Goal: Task Accomplishment & Management: Complete application form

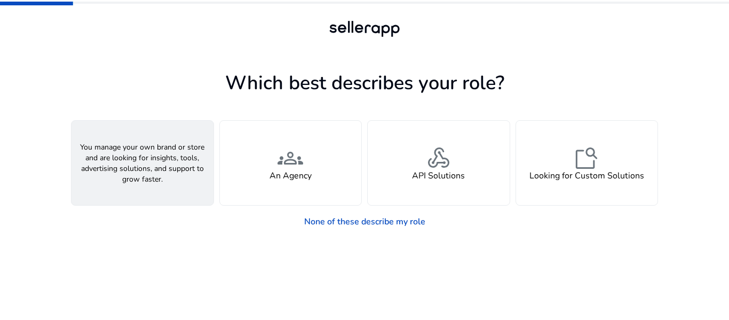
click at [169, 172] on div "person A Seller" at bounding box center [142, 163] width 142 height 84
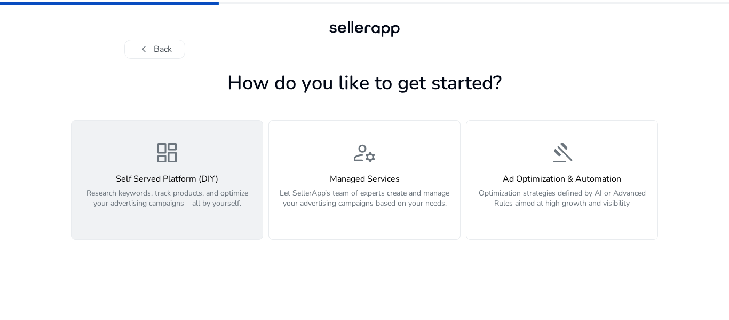
click at [206, 174] on h4 "Self Served Platform (DIY)" at bounding box center [167, 179] width 178 height 10
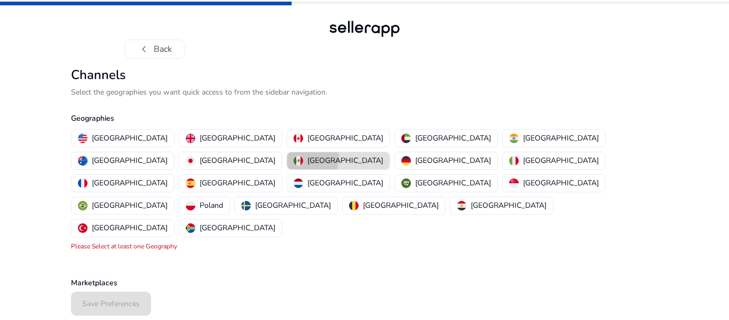
click at [303, 156] on img "button" at bounding box center [298, 161] width 10 height 10
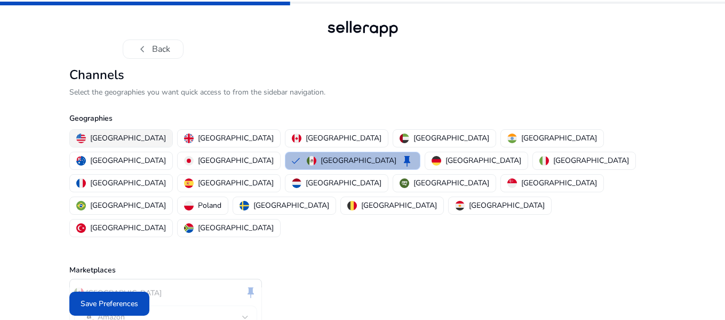
click at [127, 141] on p "[GEOGRAPHIC_DATA]" at bounding box center [128, 137] width 76 height 11
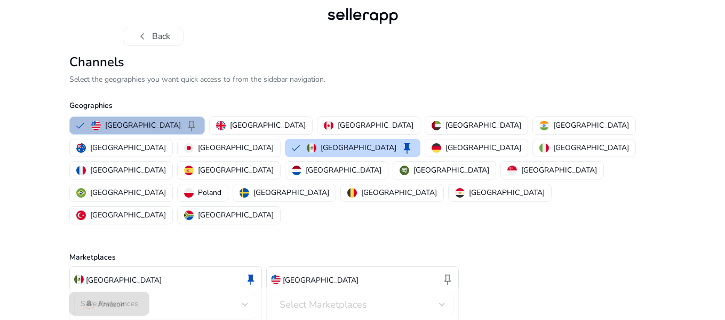
scroll to position [25, 0]
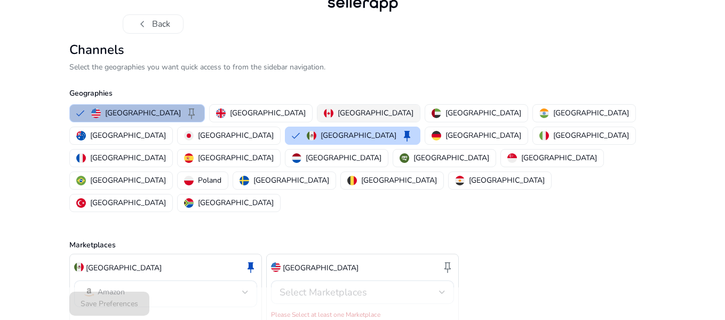
click at [324, 115] on img "button" at bounding box center [329, 113] width 10 height 10
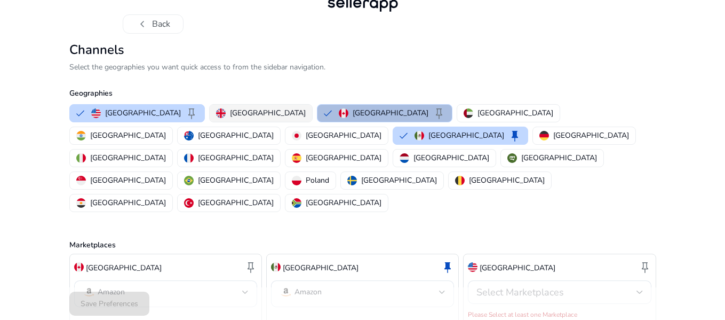
click at [230, 115] on p "[GEOGRAPHIC_DATA]" at bounding box center [268, 112] width 76 height 11
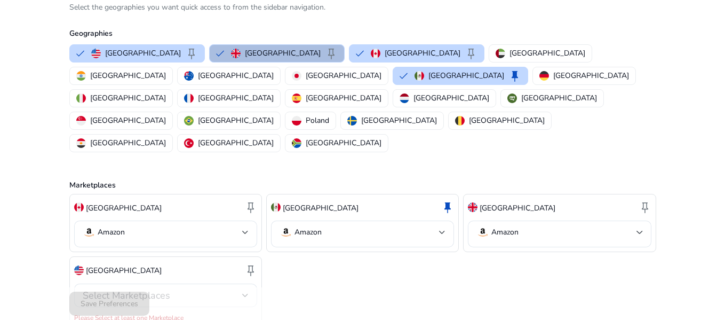
scroll to position [88, 0]
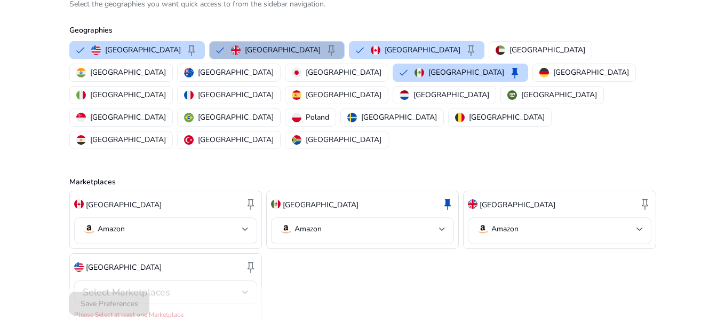
click at [118, 306] on div "Save Preferences" at bounding box center [362, 303] width 587 height 33
click at [117, 305] on div "Save Preferences" at bounding box center [362, 303] width 587 height 33
click at [243, 290] on div at bounding box center [245, 292] width 6 height 4
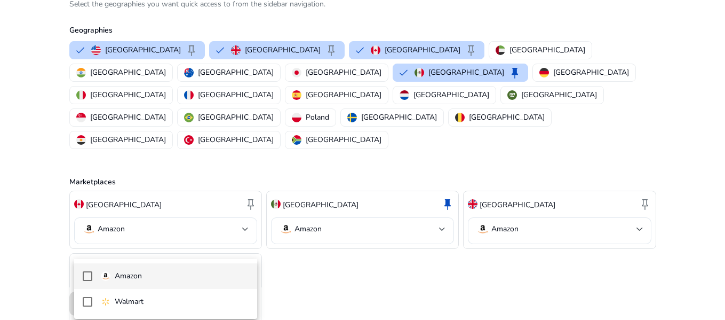
click at [86, 275] on mat-pseudo-checkbox at bounding box center [88, 276] width 10 height 10
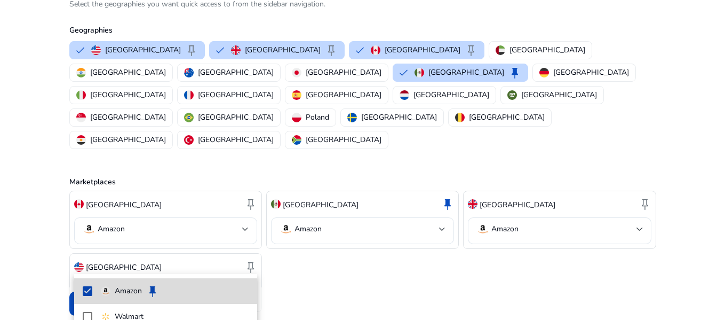
scroll to position [76, 0]
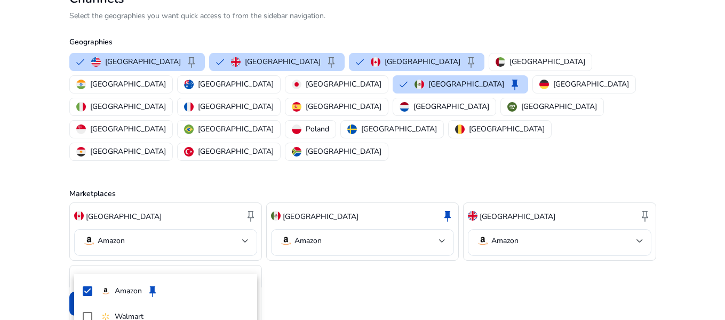
click at [387, 253] on div at bounding box center [362, 160] width 725 height 320
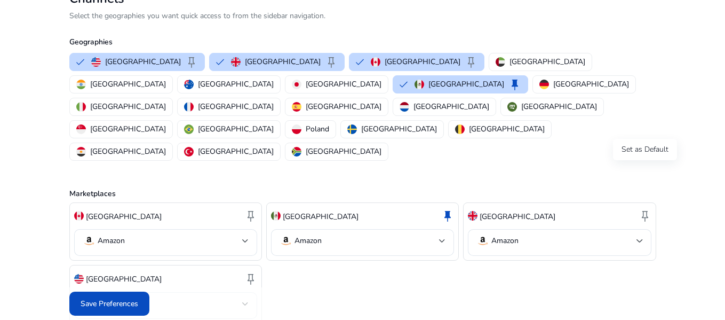
click at [646, 209] on span "keep" at bounding box center [645, 215] width 13 height 13
click at [450, 209] on span "keep" at bounding box center [447, 215] width 13 height 13
drag, startPoint x: 555, startPoint y: 178, endPoint x: 500, endPoint y: 269, distance: 107.0
click at [500, 269] on div "Canada keep Amazon [GEOGRAPHIC_DATA] keep Amazon [GEOGRAPHIC_DATA] keep Amazon …" at bounding box center [362, 262] width 587 height 121
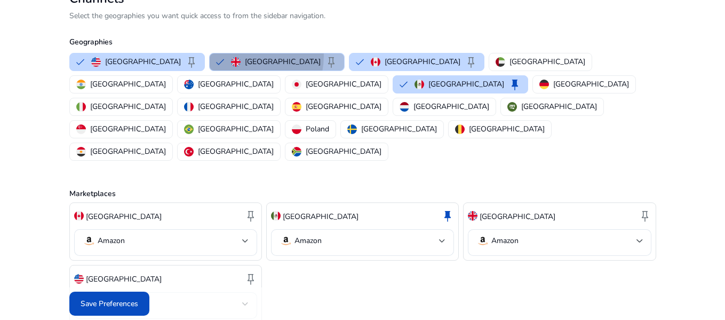
click at [231, 56] on div "[GEOGRAPHIC_DATA] keep" at bounding box center [284, 61] width 107 height 13
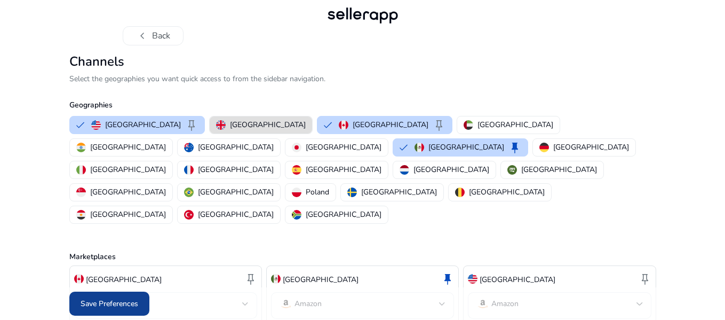
click at [127, 305] on span "Save Preferences" at bounding box center [110, 303] width 58 height 11
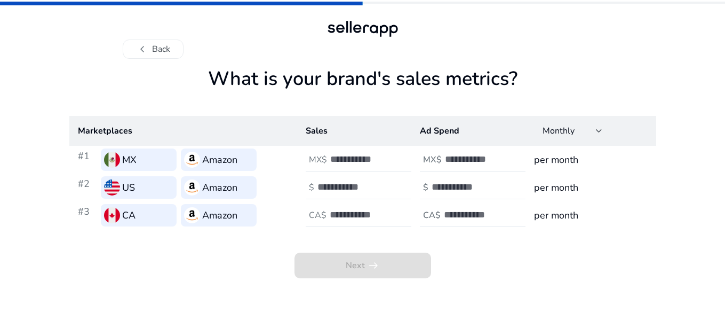
scroll to position [0, 0]
click at [349, 263] on span "Next arrow_right_alt" at bounding box center [364, 265] width 137 height 26
click at [364, 159] on input "number" at bounding box center [368, 159] width 72 height 12
click at [401, 164] on input "**" at bounding box center [368, 159] width 72 height 12
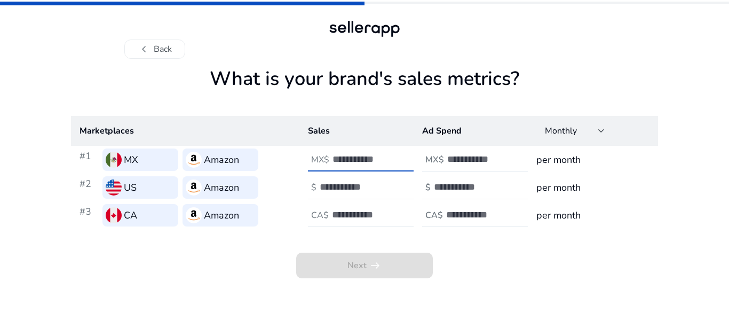
click at [401, 164] on input "**" at bounding box center [368, 159] width 72 height 12
click at [401, 156] on input "**" at bounding box center [368, 159] width 72 height 12
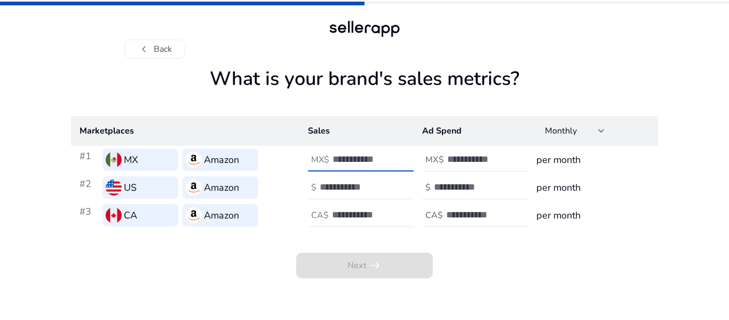
click at [401, 156] on input "**" at bounding box center [368, 159] width 72 height 12
click at [401, 156] on input "*" at bounding box center [368, 159] width 72 height 12
click at [400, 155] on input "*" at bounding box center [368, 159] width 72 height 12
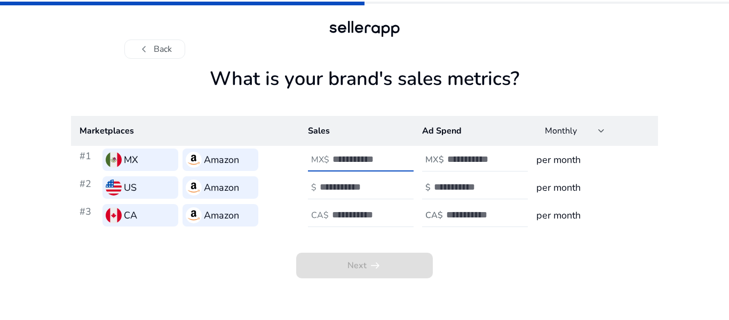
click at [400, 155] on input "*" at bounding box center [368, 159] width 72 height 12
type input "*"
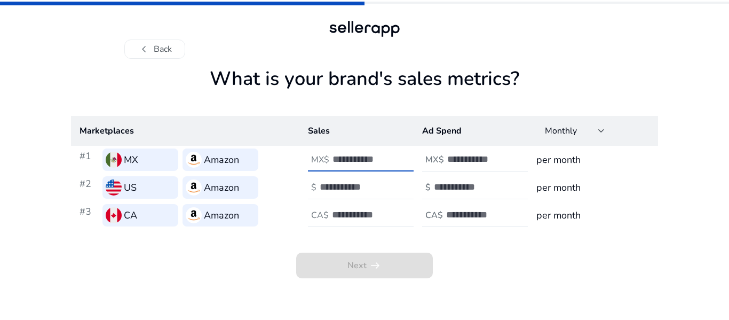
click at [403, 155] on input "*" at bounding box center [368, 159] width 72 height 12
click at [385, 182] on input "*" at bounding box center [356, 187] width 72 height 12
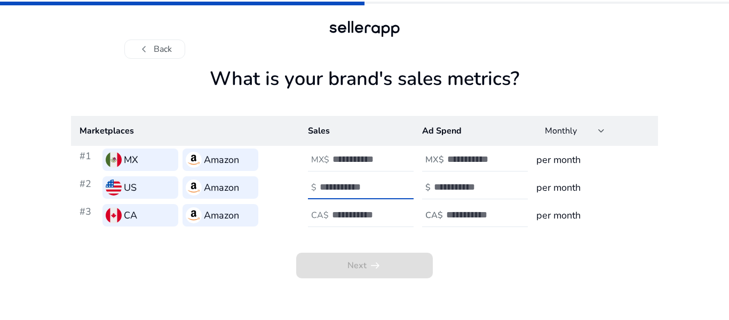
click at [385, 182] on input "*" at bounding box center [356, 187] width 72 height 12
click at [385, 182] on input "**" at bounding box center [356, 187] width 72 height 12
click at [387, 192] on input "*" at bounding box center [356, 187] width 72 height 12
type input "*"
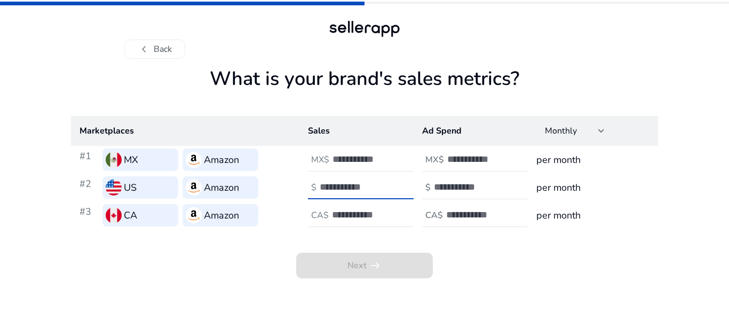
click at [387, 191] on input "*" at bounding box center [356, 187] width 72 height 12
click at [399, 212] on input "*" at bounding box center [368, 215] width 72 height 12
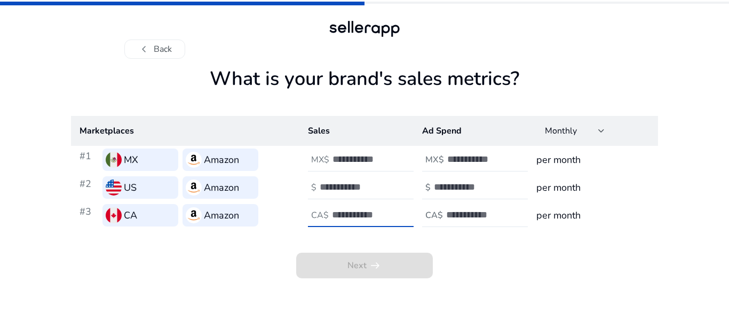
click at [399, 212] on input "*" at bounding box center [368, 215] width 72 height 12
click at [399, 210] on input "*" at bounding box center [368, 215] width 72 height 12
type input "*"
click at [399, 210] on input "*" at bounding box center [368, 215] width 72 height 12
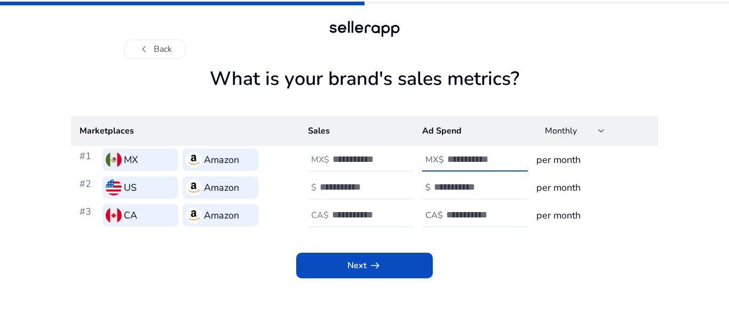
click at [514, 157] on input "*" at bounding box center [483, 159] width 72 height 12
click at [514, 156] on input "*" at bounding box center [483, 159] width 72 height 12
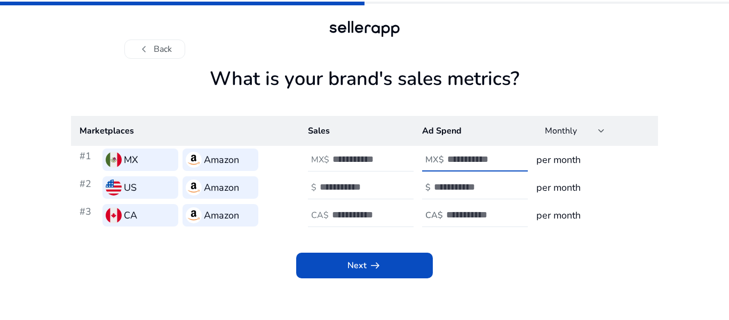
click at [514, 155] on input "*" at bounding box center [483, 159] width 72 height 12
click at [513, 155] on input "*" at bounding box center [483, 159] width 72 height 12
type input "*"
click at [513, 155] on input "*" at bounding box center [483, 159] width 72 height 12
click at [503, 185] on input "*" at bounding box center [470, 187] width 72 height 12
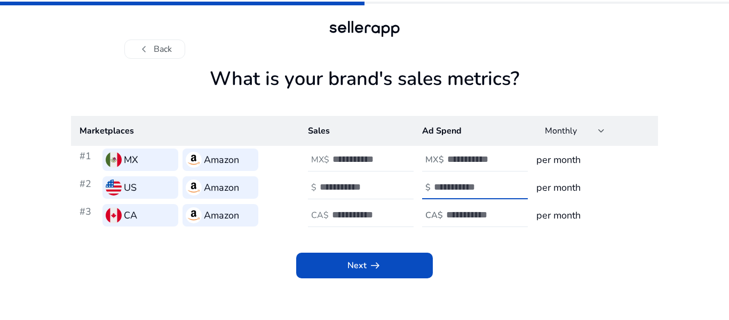
click at [503, 185] on input "*" at bounding box center [470, 187] width 72 height 12
click at [502, 185] on input "*" at bounding box center [470, 187] width 72 height 12
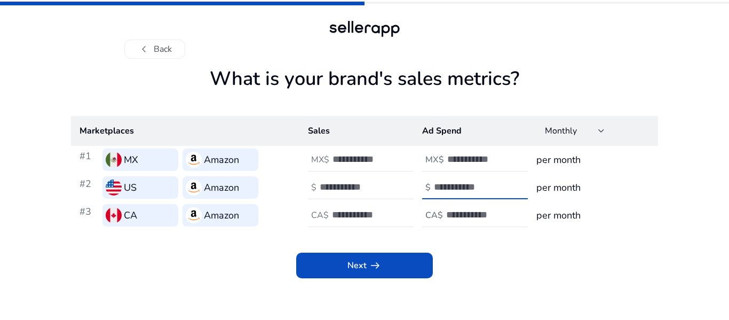
click at [502, 185] on input "*" at bounding box center [470, 187] width 72 height 12
type input "*"
click at [502, 184] on input "*" at bounding box center [470, 187] width 72 height 12
click at [513, 212] on input "*" at bounding box center [482, 215] width 72 height 12
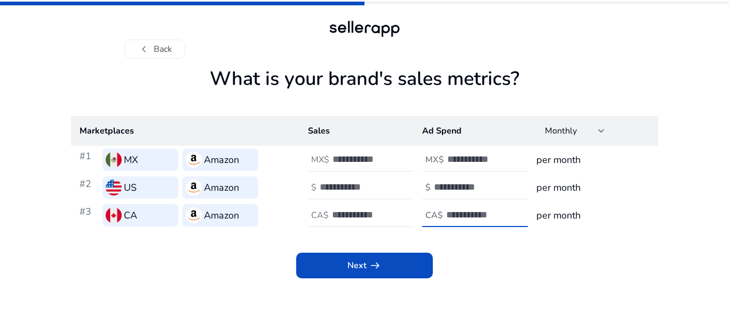
click at [513, 212] on input "*" at bounding box center [482, 215] width 72 height 12
click at [513, 211] on input "*" at bounding box center [482, 215] width 72 height 12
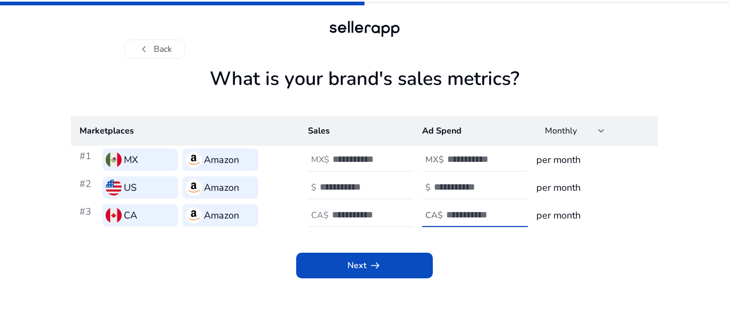
type input "*"
click at [513, 211] on input "*" at bounding box center [482, 215] width 72 height 12
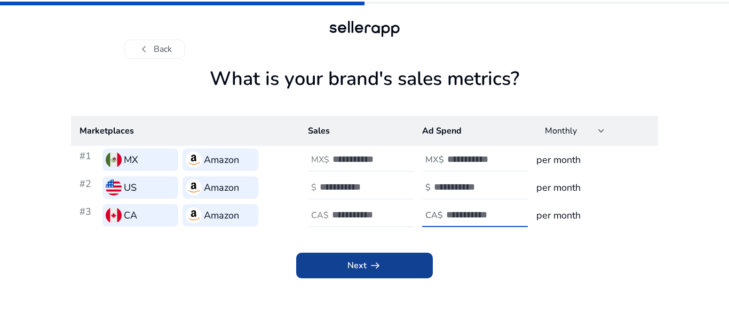
click at [362, 261] on span "Next arrow_right_alt" at bounding box center [364, 265] width 34 height 13
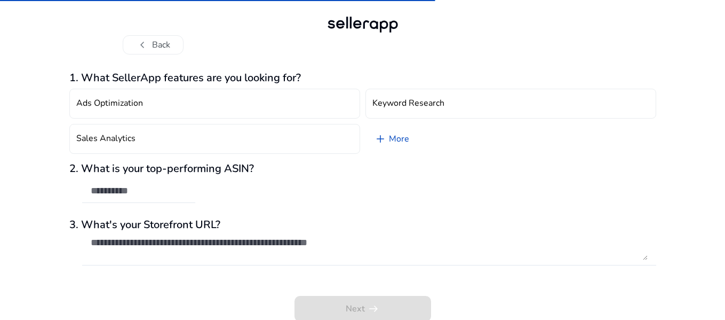
scroll to position [6, 0]
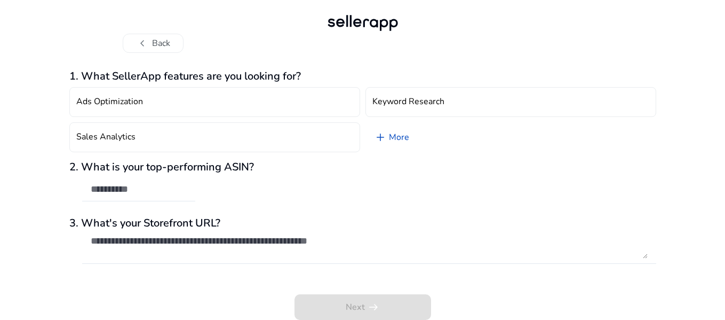
click at [333, 303] on div "Next arrow_right_alt" at bounding box center [362, 299] width 587 height 41
click at [376, 304] on div "Next arrow_right_alt" at bounding box center [362, 299] width 587 height 41
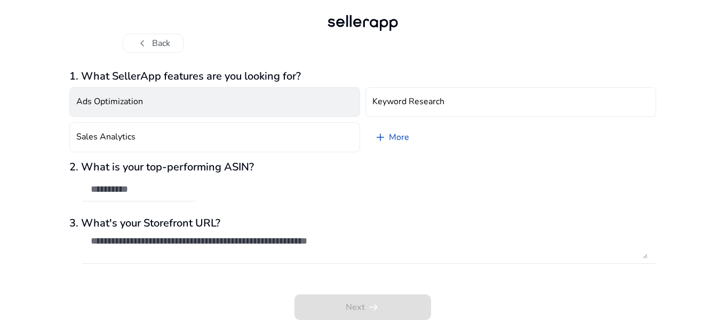
click at [262, 88] on button "Ads Optimization" at bounding box center [214, 102] width 291 height 30
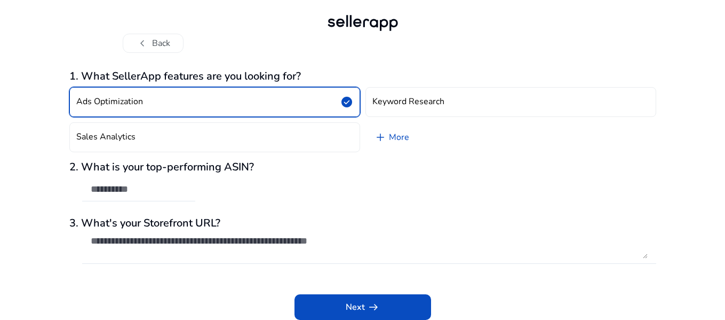
click at [270, 117] on div "Ads Optimization check_circle Keyword Research Sales Analytics add More" at bounding box center [362, 120] width 587 height 74
click at [345, 101] on span "check_circle" at bounding box center [346, 101] width 13 height 13
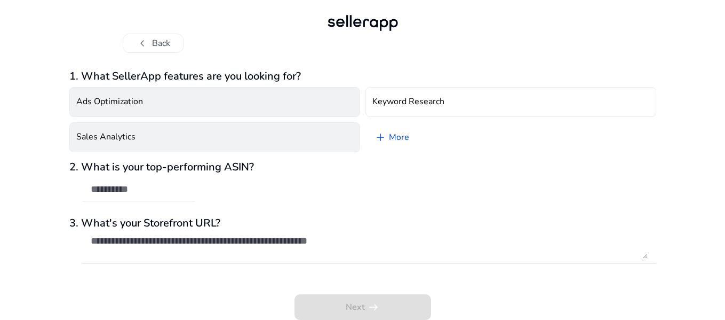
click at [338, 142] on button "Sales Analytics" at bounding box center [214, 137] width 291 height 30
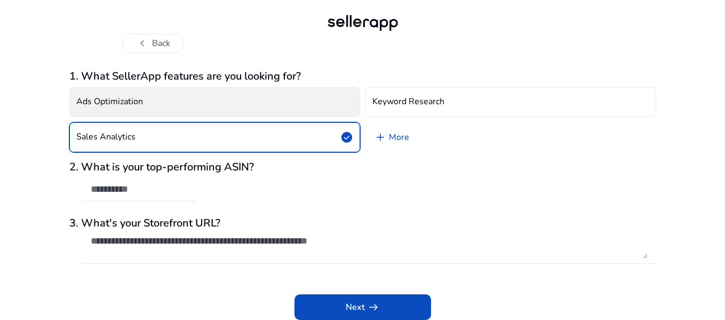
click at [338, 192] on div "2. What is your top-performing ASIN?" at bounding box center [362, 187] width 587 height 52
drag, startPoint x: 281, startPoint y: 188, endPoint x: 264, endPoint y: 184, distance: 17.7
click at [265, 184] on div "2. What is your top-performing ASIN?" at bounding box center [362, 187] width 587 height 52
click at [115, 181] on div at bounding box center [139, 189] width 96 height 23
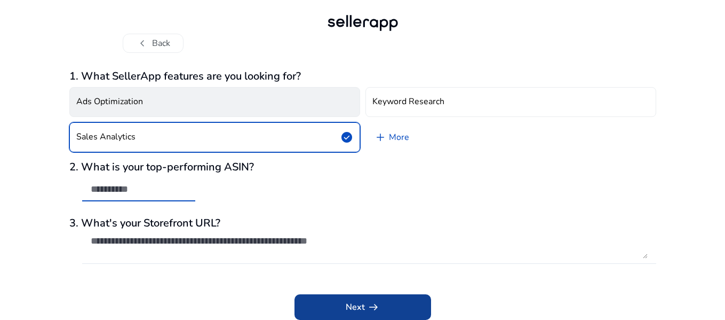
click at [340, 306] on span at bounding box center [362, 307] width 137 height 26
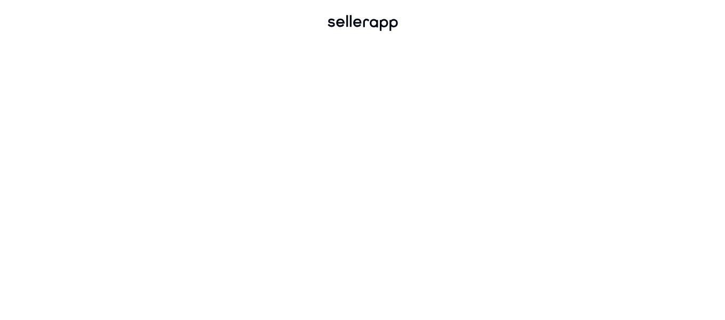
scroll to position [0, 0]
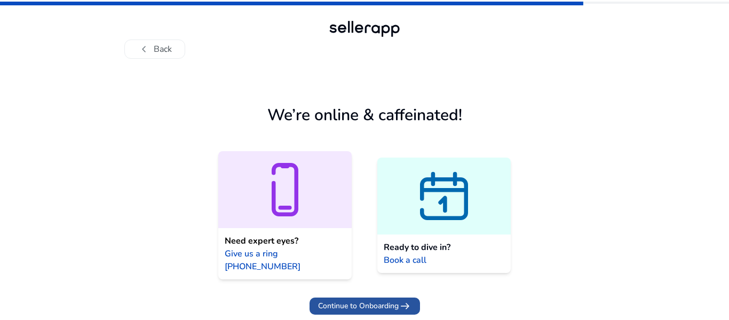
click at [356, 300] on span "Continue to Onboarding" at bounding box center [358, 305] width 81 height 11
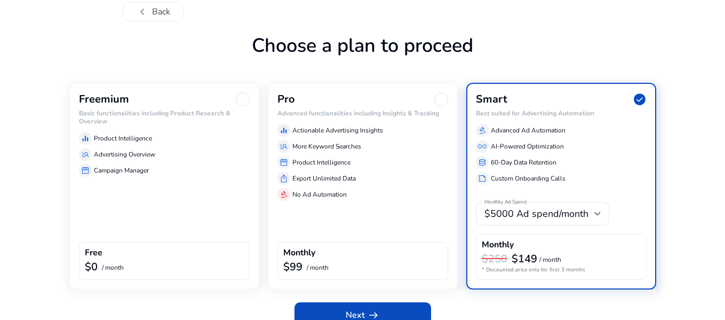
scroll to position [54, 0]
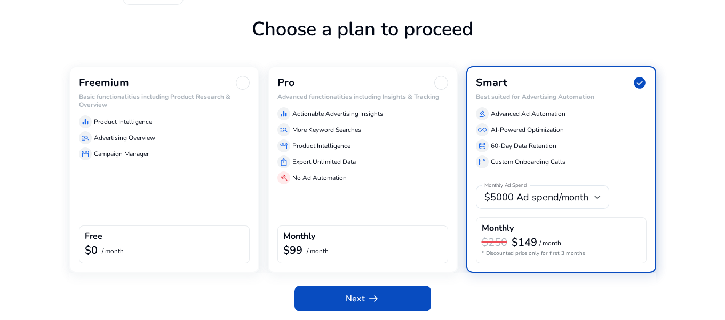
click at [99, 228] on div "Free $0 / month" at bounding box center [164, 244] width 171 height 38
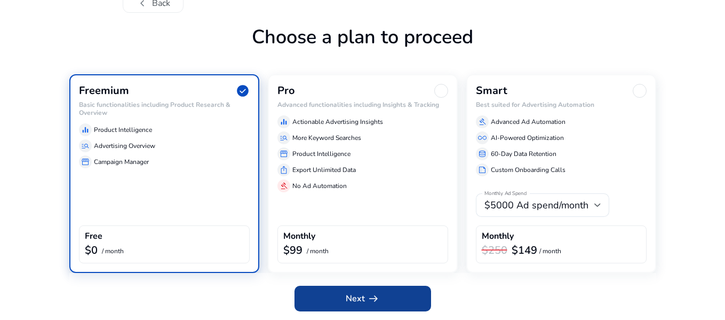
click at [335, 289] on span at bounding box center [362, 298] width 137 height 26
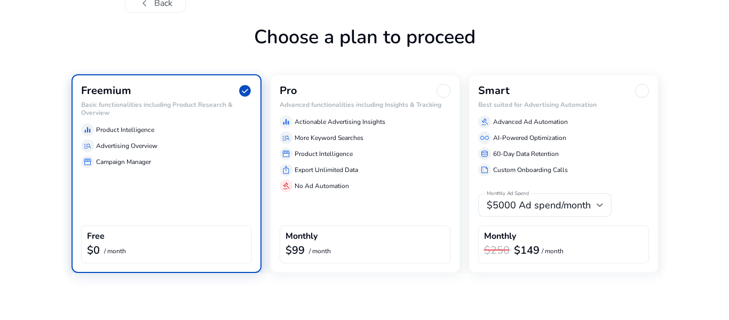
scroll to position [0, 0]
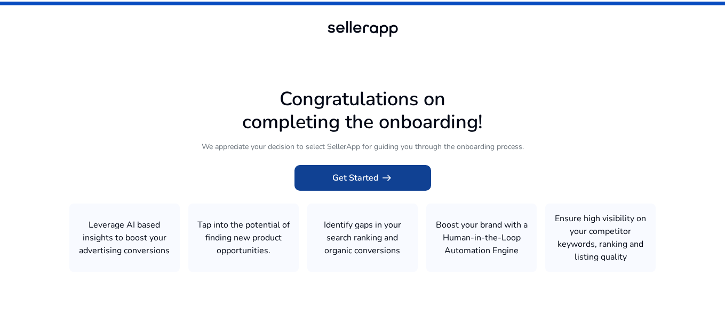
click at [370, 180] on span "Get Started arrow_right_alt" at bounding box center [362, 177] width 61 height 13
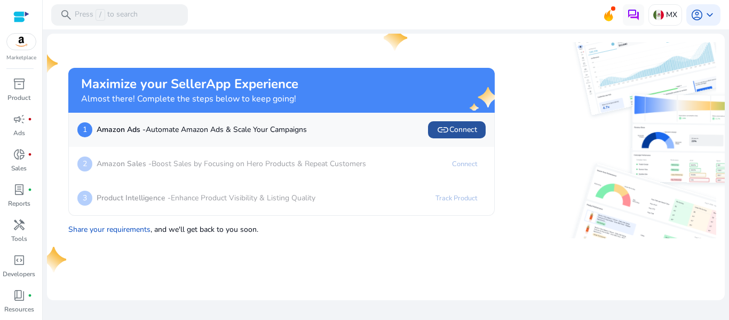
click at [443, 130] on span "link" at bounding box center [442, 129] width 13 height 13
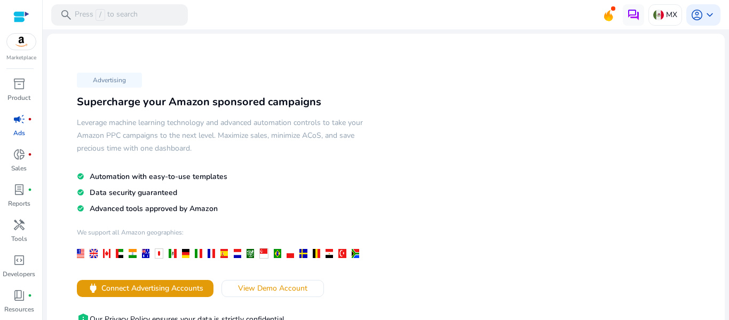
click at [18, 44] on img at bounding box center [21, 42] width 29 height 16
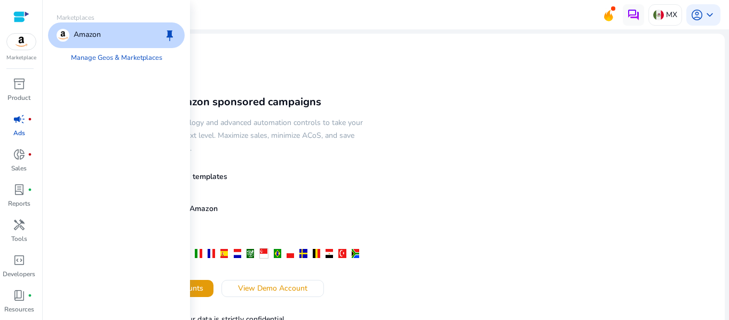
click at [106, 27] on div "Amazon keep" at bounding box center [116, 35] width 137 height 26
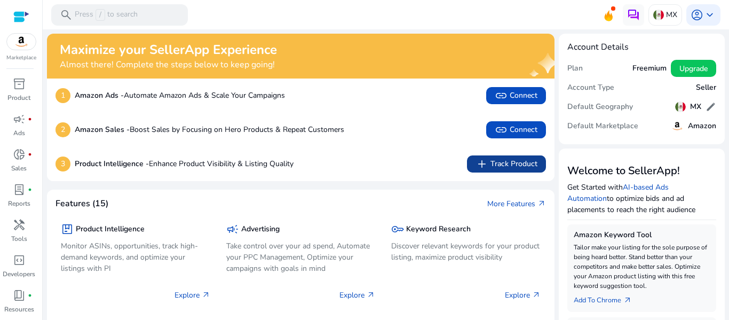
click at [500, 168] on span "add Track Product" at bounding box center [506, 163] width 62 height 13
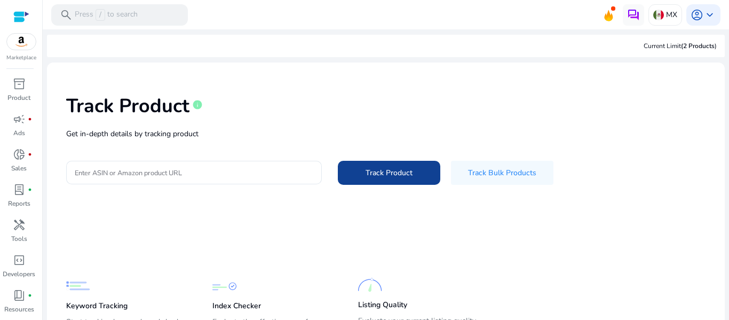
click at [384, 178] on span "Track Product" at bounding box center [388, 172] width 47 height 11
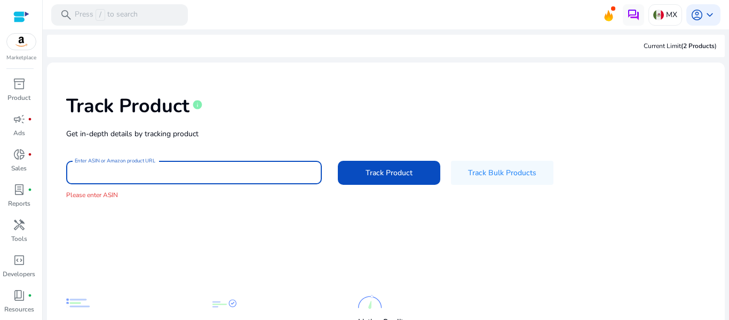
paste input "**********"
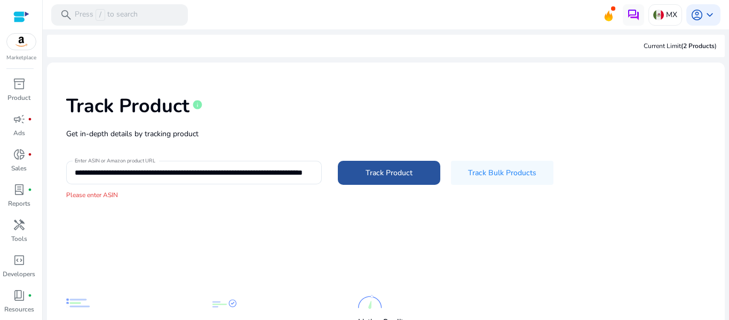
click at [386, 169] on span "Track Product" at bounding box center [388, 172] width 47 height 11
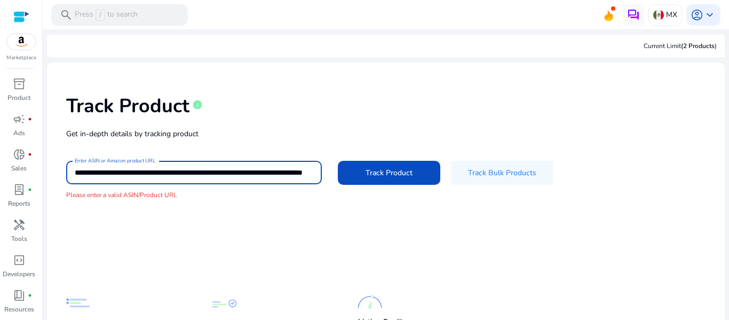
click at [304, 171] on input "**********" at bounding box center [193, 172] width 237 height 12
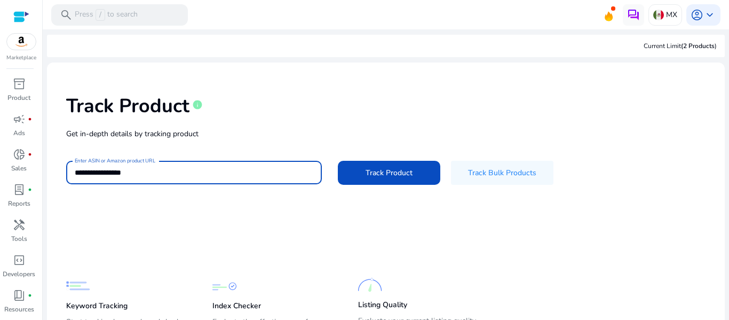
click at [131, 172] on input "**********" at bounding box center [193, 172] width 237 height 12
type input "*"
paste input "**********"
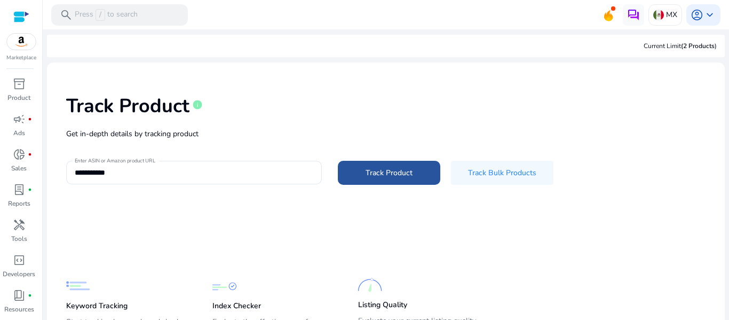
click at [403, 174] on span "Track Product" at bounding box center [388, 172] width 47 height 11
type input "**********"
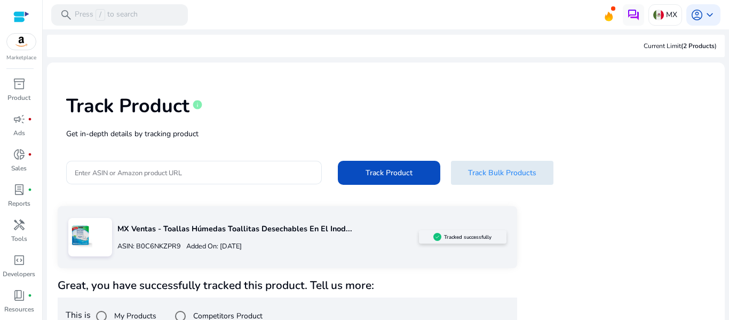
scroll to position [23, 0]
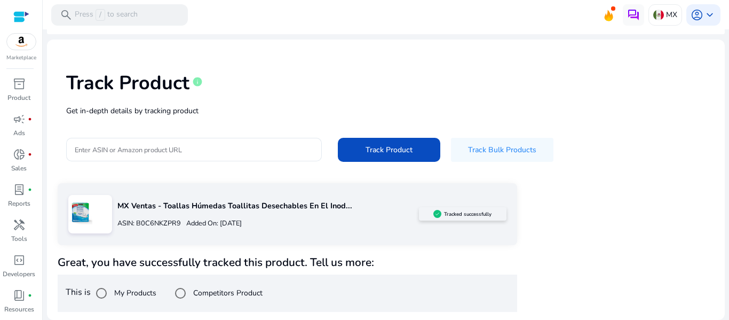
click at [453, 215] on h5 "Tracked successfully" at bounding box center [467, 214] width 47 height 6
click at [95, 221] on div at bounding box center [90, 214] width 44 height 38
click at [367, 156] on span at bounding box center [389, 150] width 102 height 26
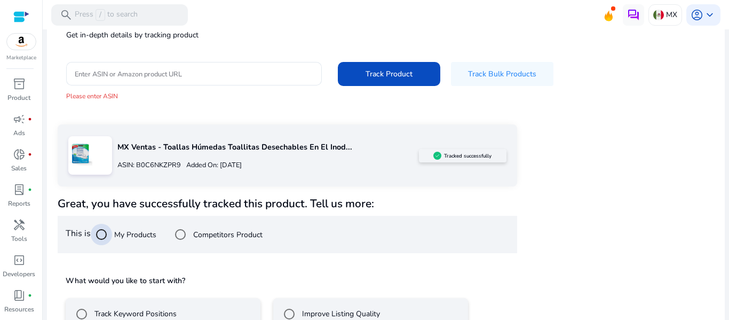
scroll to position [24, 0]
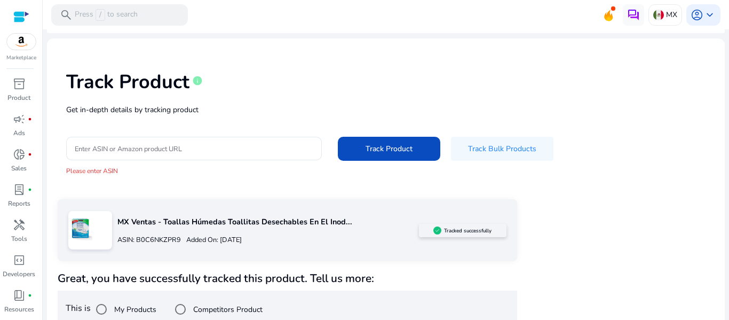
click at [26, 54] on p "Marketplace" at bounding box center [21, 58] width 30 height 8
click at [28, 42] on img at bounding box center [21, 42] width 29 height 16
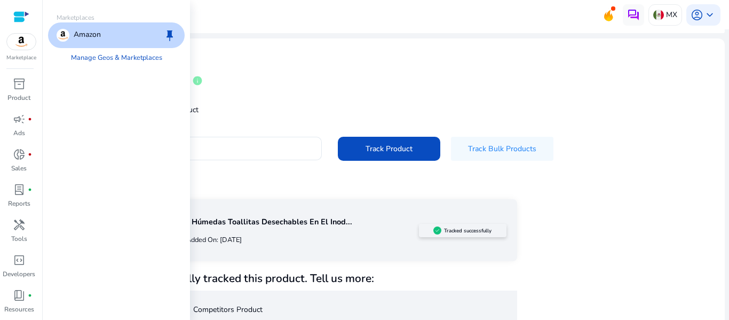
click at [77, 38] on p "Amazon" at bounding box center [87, 35] width 27 height 13
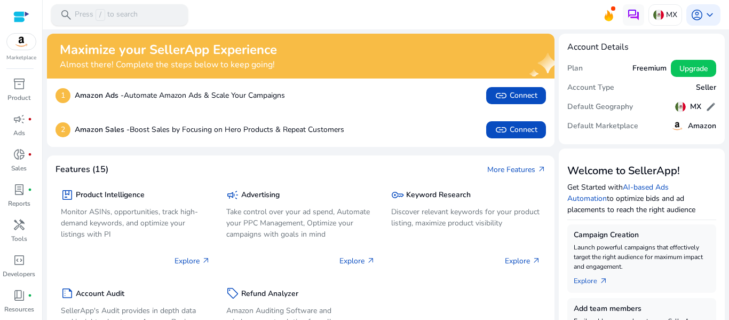
click at [139, 15] on div "search Press / to search" at bounding box center [119, 14] width 137 height 21
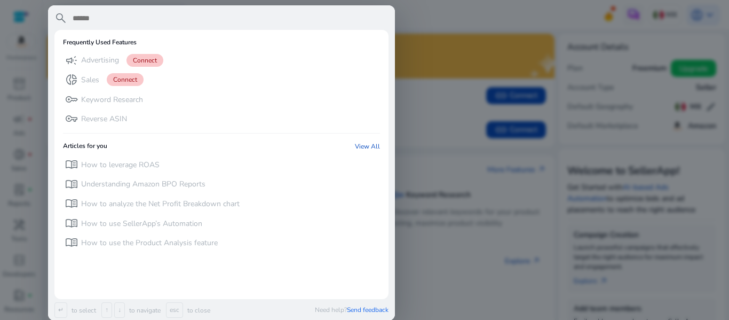
click at [140, 15] on input "text" at bounding box center [229, 18] width 317 height 13
click at [371, 110] on div "vpn_key Reverse ASIN" at bounding box center [221, 119] width 317 height 18
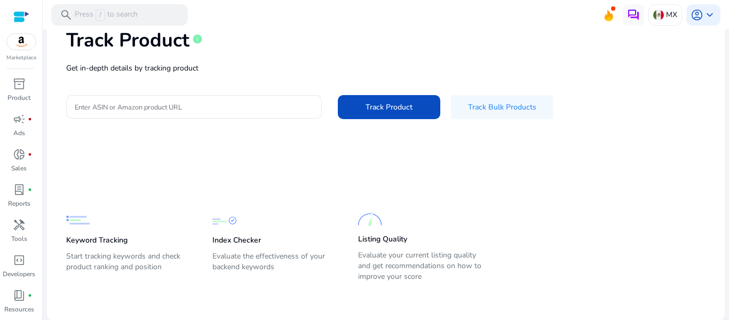
scroll to position [66, 0]
click at [696, 14] on span "account_circle" at bounding box center [696, 15] width 13 height 13
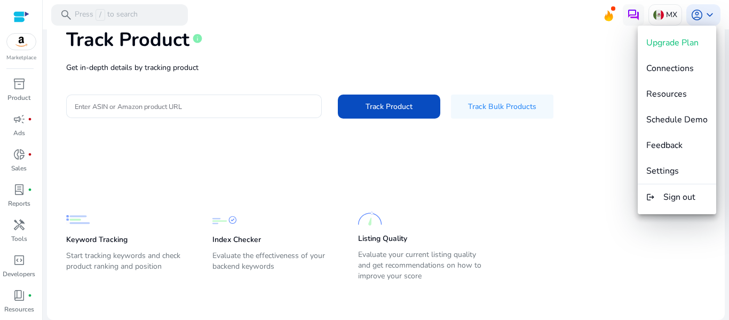
drag, startPoint x: 532, startPoint y: 53, endPoint x: 528, endPoint y: 46, distance: 8.6
click at [532, 53] on div at bounding box center [364, 160] width 729 height 320
